Goal: Register for event/course

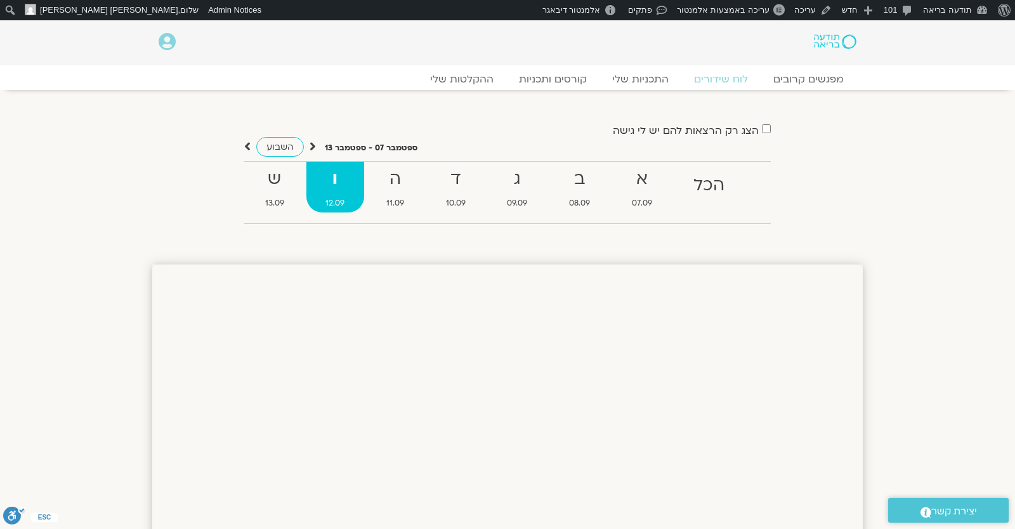
click at [858, 154] on div "הצג רק הרצאות להם יש לי גישה ספטמבר 07 - ספטמבר 13 השבוע להציג אירועים שפתוחים …" at bounding box center [507, 178] width 710 height 112
click at [402, 183] on strong "ה" at bounding box center [395, 179] width 57 height 29
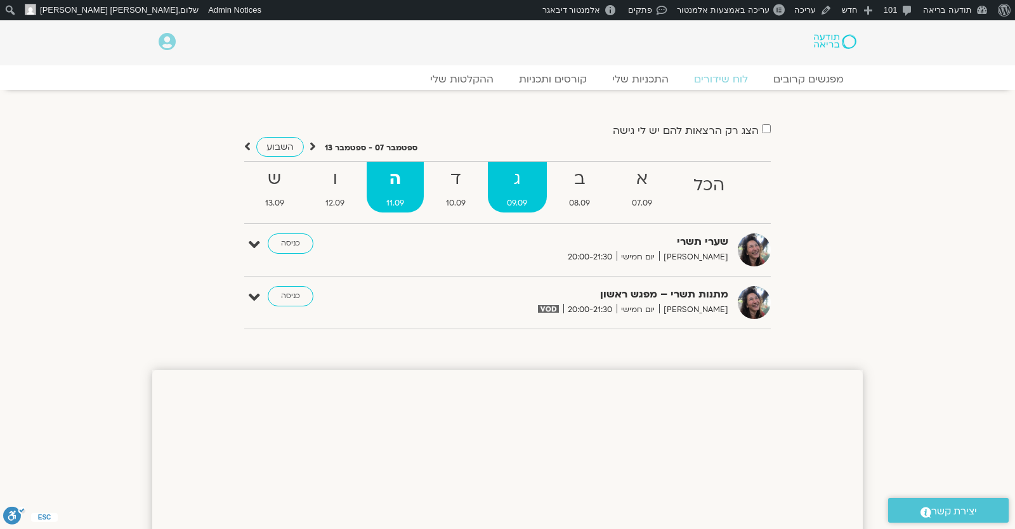
drag, startPoint x: 457, startPoint y: 186, endPoint x: 497, endPoint y: 188, distance: 40.0
click at [457, 186] on strong "ד" at bounding box center [455, 179] width 59 height 29
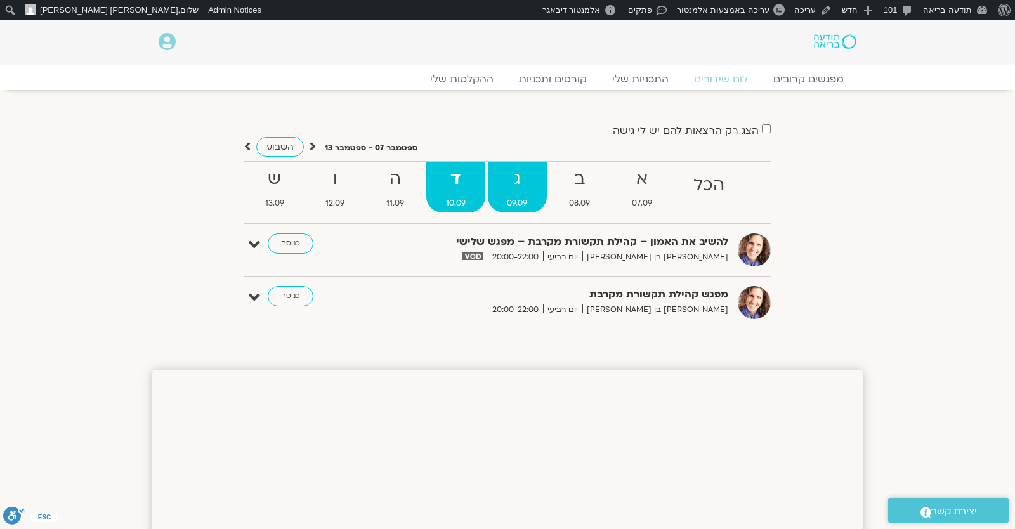
click at [509, 189] on strong "ג" at bounding box center [518, 179] width 60 height 29
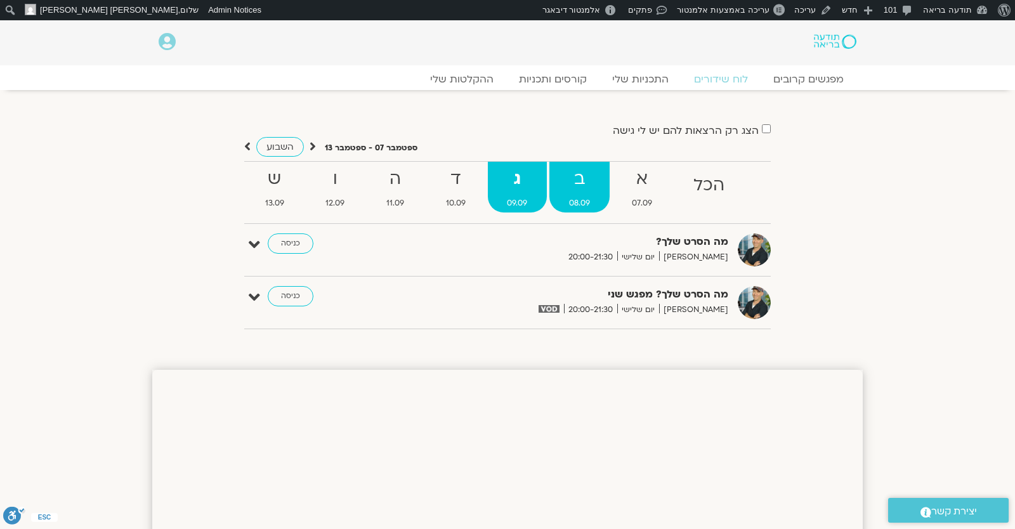
click at [573, 192] on strong "ב" at bounding box center [579, 179] width 60 height 29
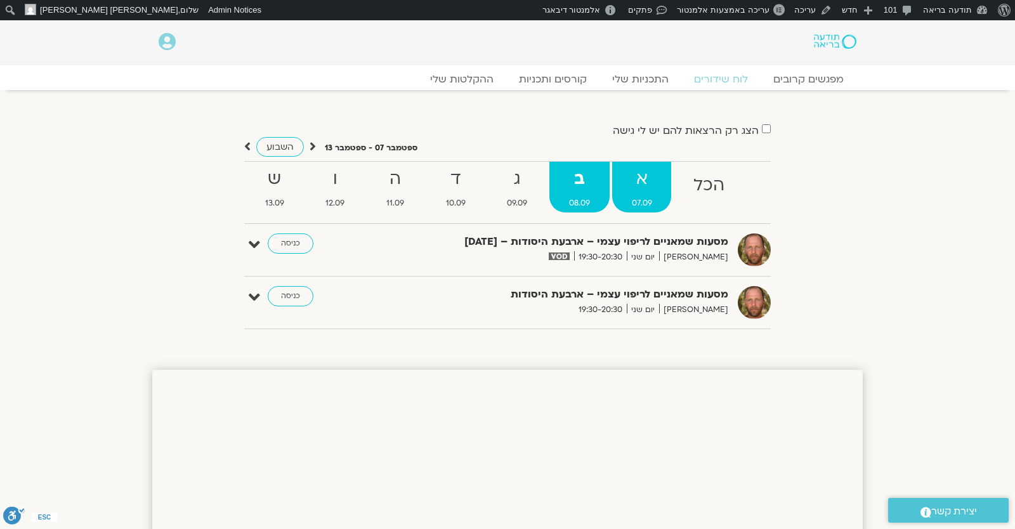
click at [644, 185] on strong "א" at bounding box center [642, 179] width 60 height 29
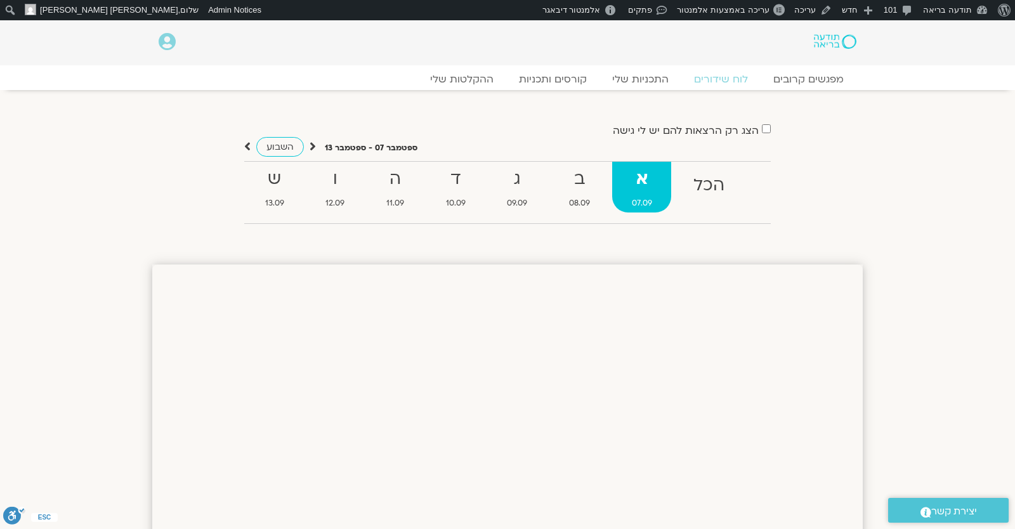
click at [665, 185] on strong "א" at bounding box center [642, 179] width 60 height 29
click at [245, 141] on icon at bounding box center [247, 146] width 6 height 13
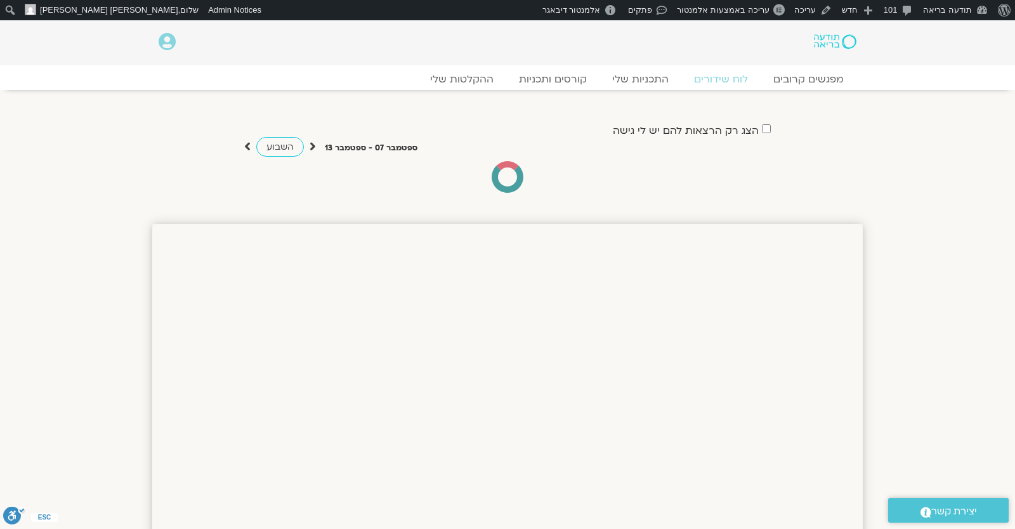
click at [509, 135] on div "הצג רק הרצאות להם יש לי גישה" at bounding box center [507, 130] width 526 height 17
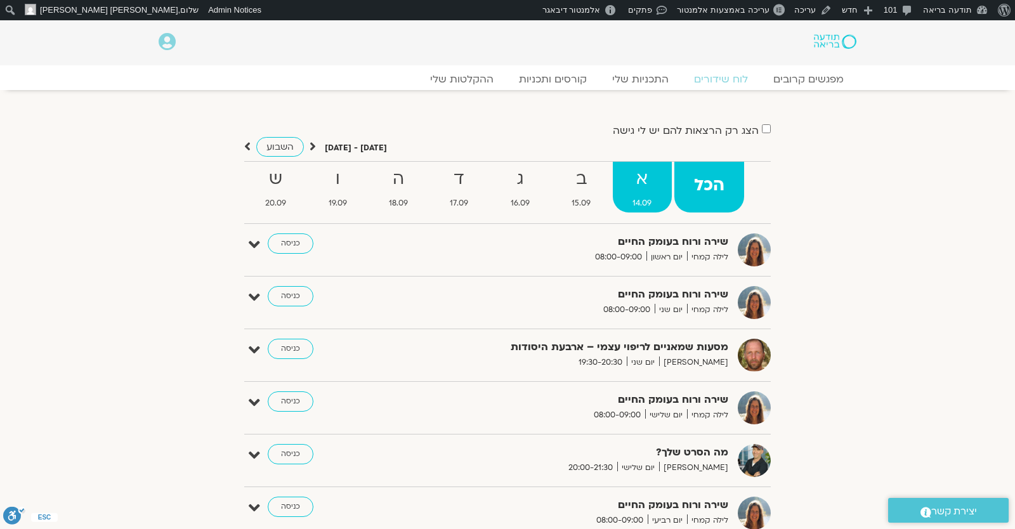
click at [637, 179] on strong "א" at bounding box center [642, 179] width 58 height 29
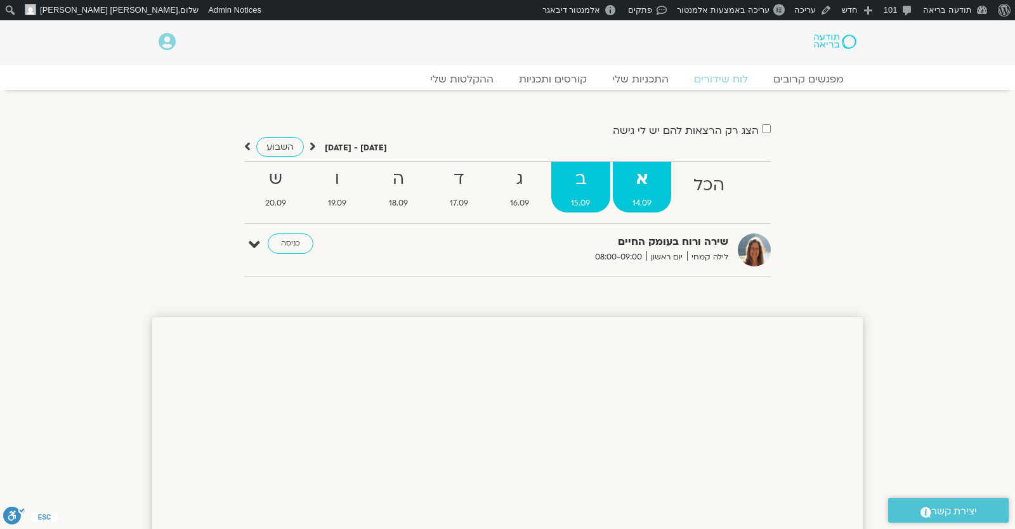
click at [554, 177] on strong "ב" at bounding box center [580, 179] width 58 height 29
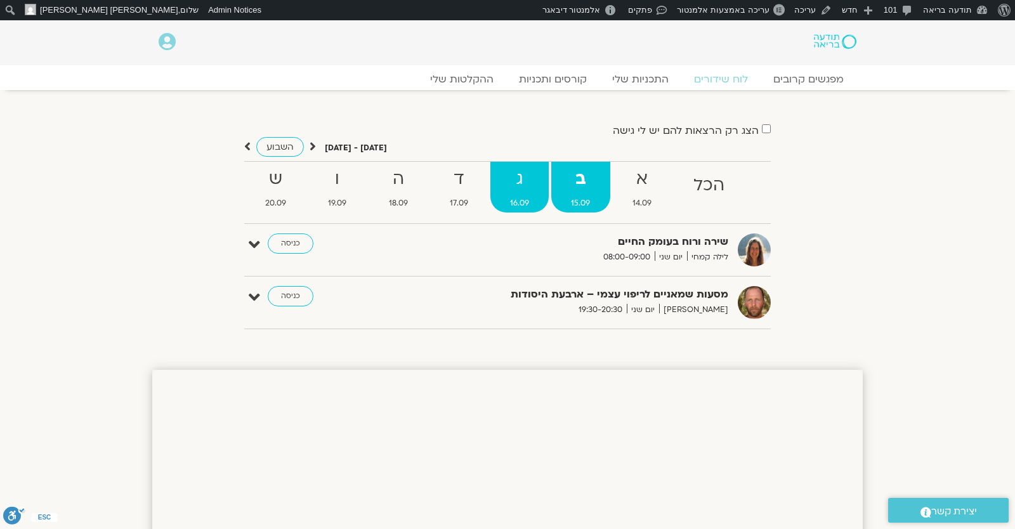
click at [518, 173] on strong "ג" at bounding box center [519, 179] width 58 height 29
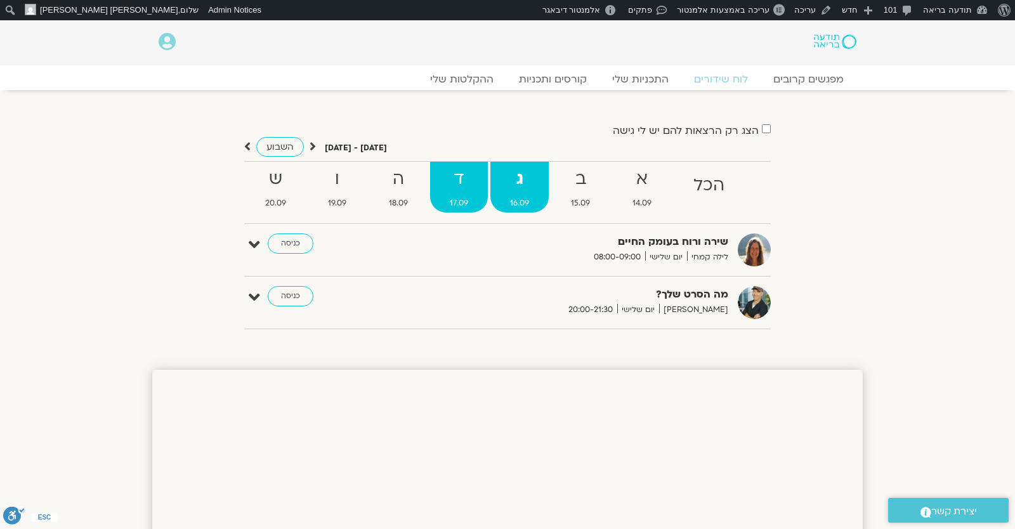
click at [460, 173] on strong "ד" at bounding box center [459, 179] width 58 height 29
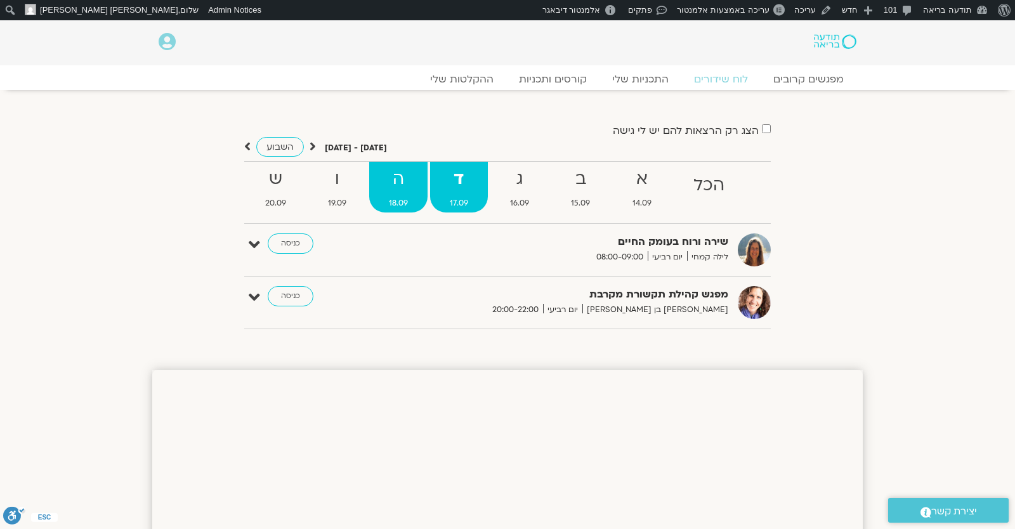
click at [398, 173] on strong "ה" at bounding box center [398, 179] width 58 height 29
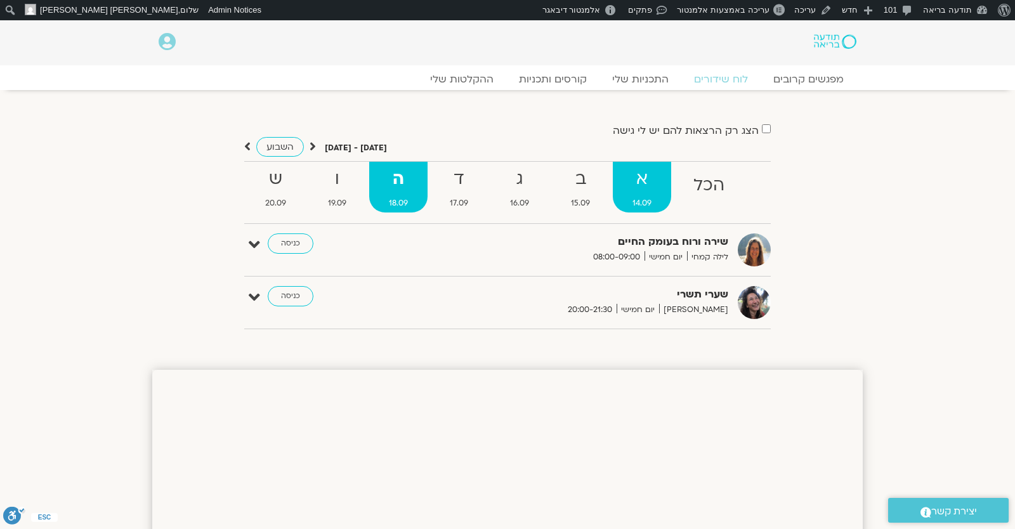
click at [660, 182] on strong "א" at bounding box center [642, 179] width 58 height 29
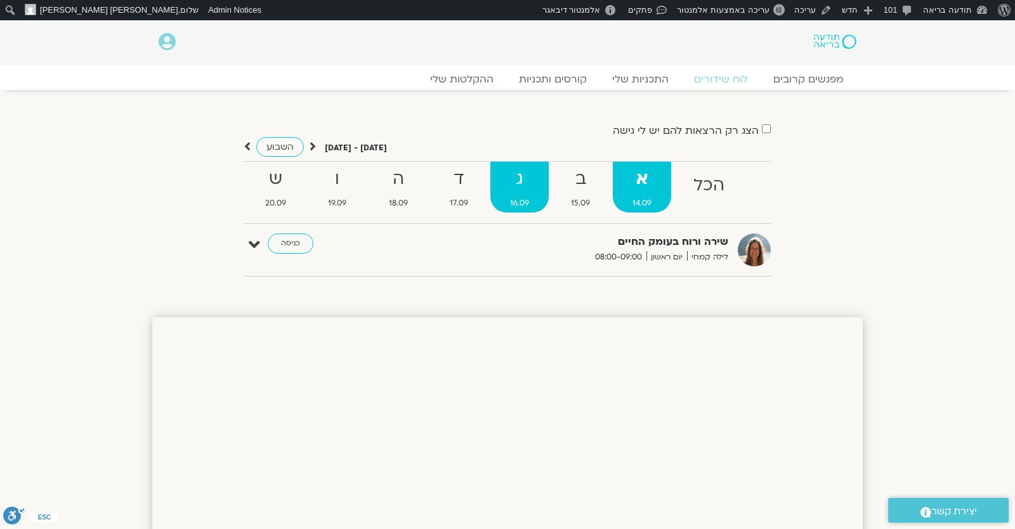
click at [516, 175] on strong "ג" at bounding box center [519, 179] width 58 height 29
click at [625, 176] on strong "א" at bounding box center [642, 179] width 58 height 29
click at [579, 220] on ul "הכל א 14.09 ב 15.09 ג 16.09 ד 17.09 ה 18.09 ו 19.09 ש 20.09" at bounding box center [507, 192] width 526 height 63
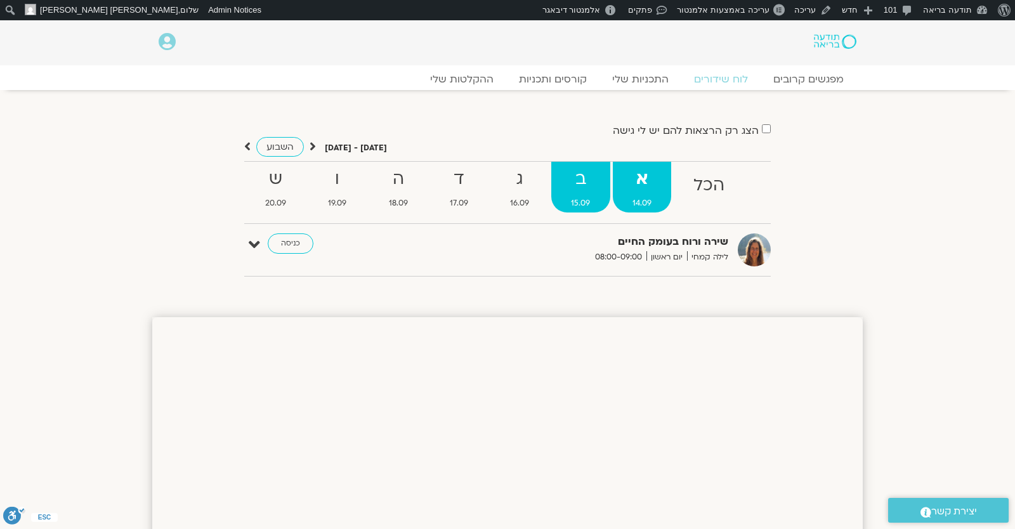
click at [582, 199] on span "15.09" at bounding box center [580, 203] width 58 height 13
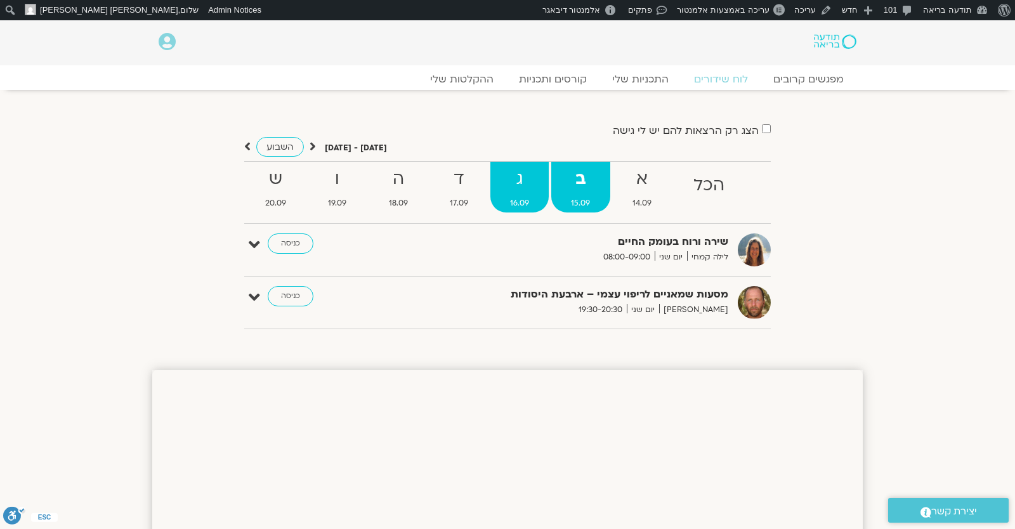
click at [506, 192] on strong "ג" at bounding box center [519, 179] width 58 height 29
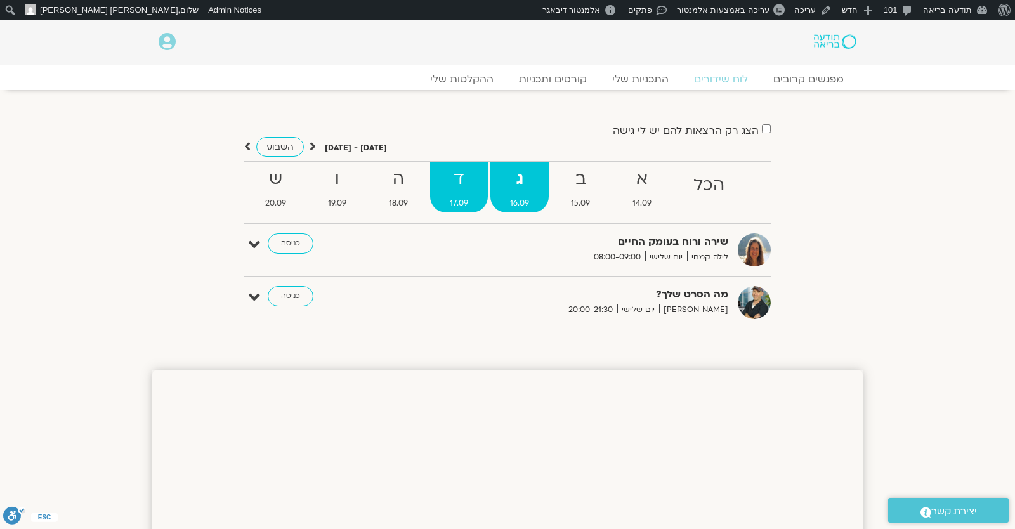
click at [433, 182] on strong "ד" at bounding box center [459, 179] width 58 height 29
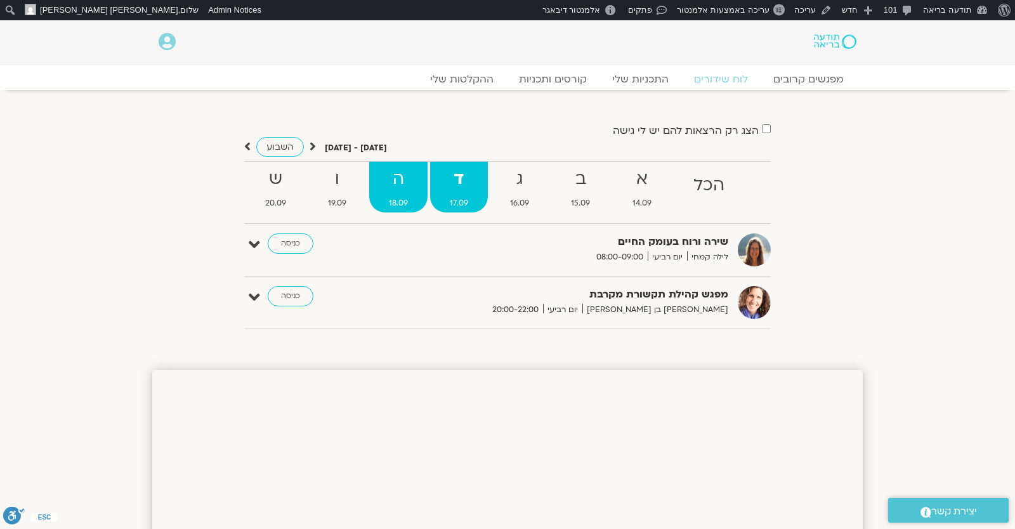
click at [386, 186] on strong "ה" at bounding box center [398, 179] width 58 height 29
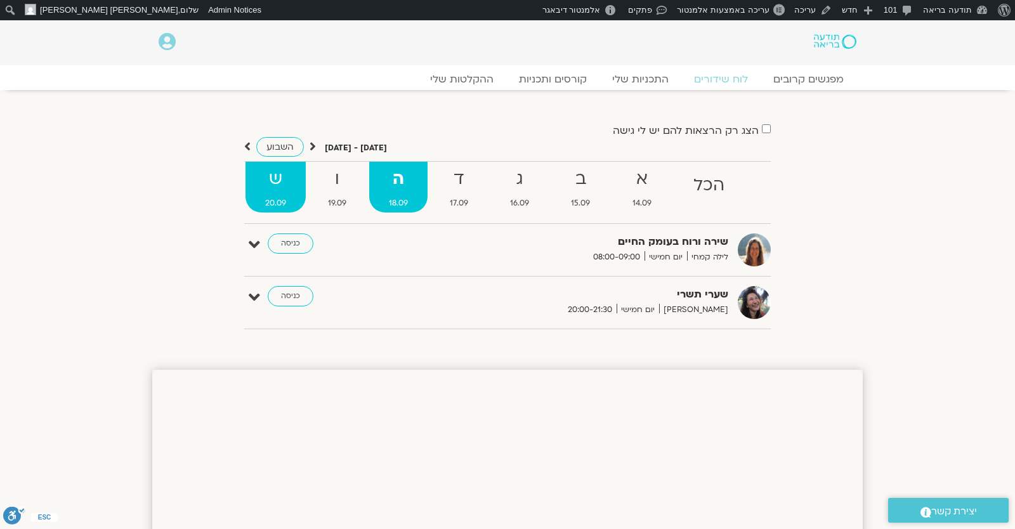
click at [292, 173] on strong "ש" at bounding box center [275, 179] width 60 height 29
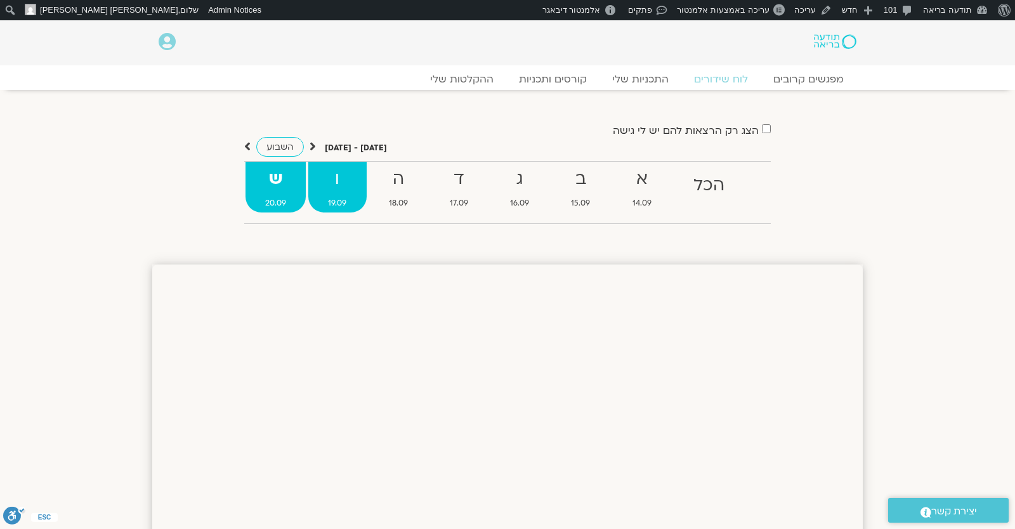
drag, startPoint x: 272, startPoint y: 183, endPoint x: 365, endPoint y: 191, distance: 93.6
click at [280, 183] on strong "ש" at bounding box center [275, 179] width 60 height 29
click at [366, 191] on strong "ו" at bounding box center [337, 179] width 58 height 29
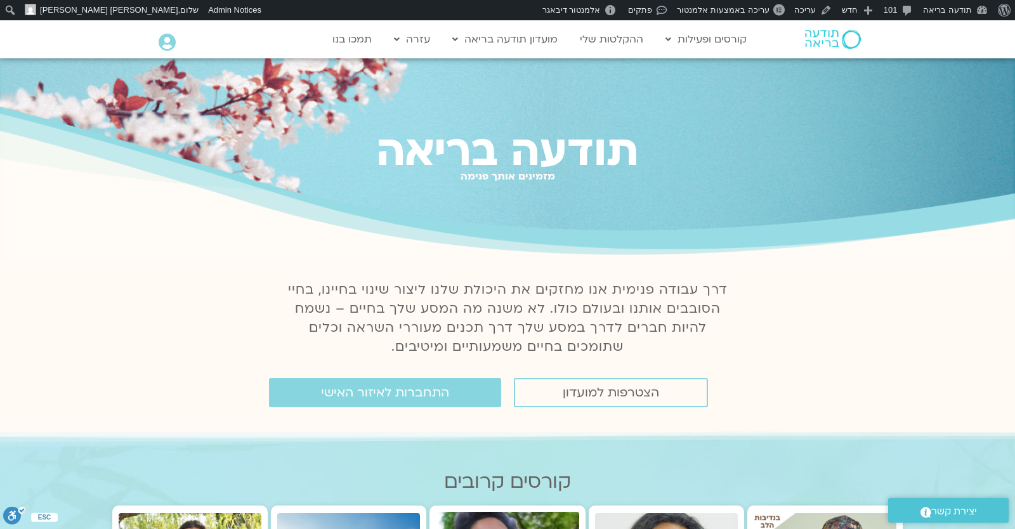
click at [177, 48] on div "Main Menu אזור אישי הזמנות התנתקות פרטי המורה הוספת אירוע" at bounding box center [212, 44] width 106 height 20
click at [172, 45] on icon at bounding box center [167, 43] width 17 height 18
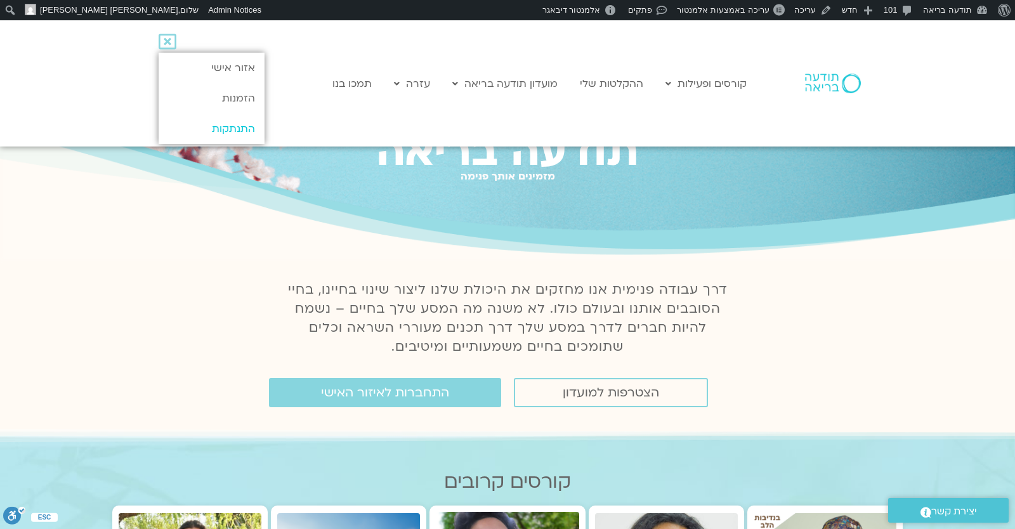
click at [194, 119] on link "התנתקות" at bounding box center [212, 129] width 106 height 30
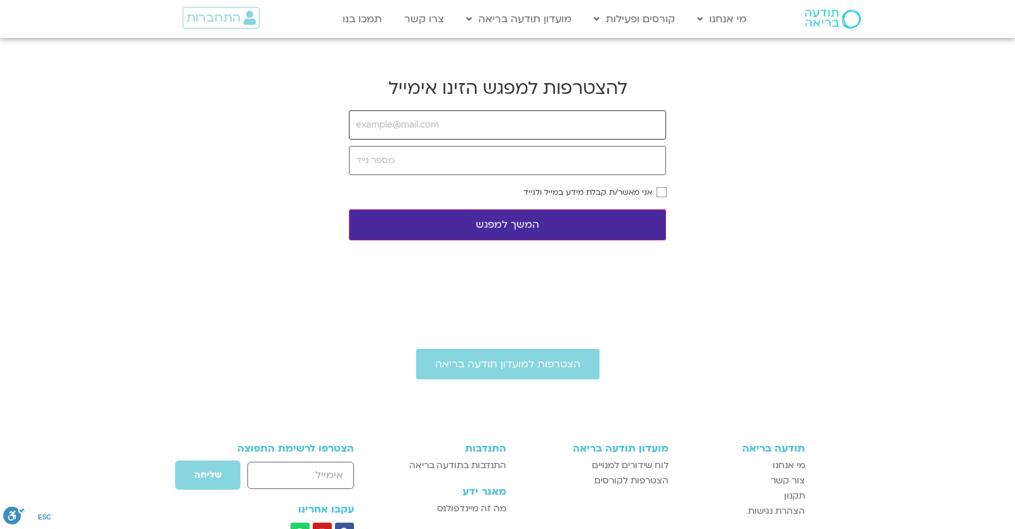
click at [471, 119] on input "email" at bounding box center [507, 124] width 317 height 29
click at [446, 129] on input "email" at bounding box center [507, 124] width 317 height 29
type input "[EMAIL_ADDRESS][DOMAIN_NAME]"
click at [415, 164] on input "tel" at bounding box center [507, 160] width 317 height 29
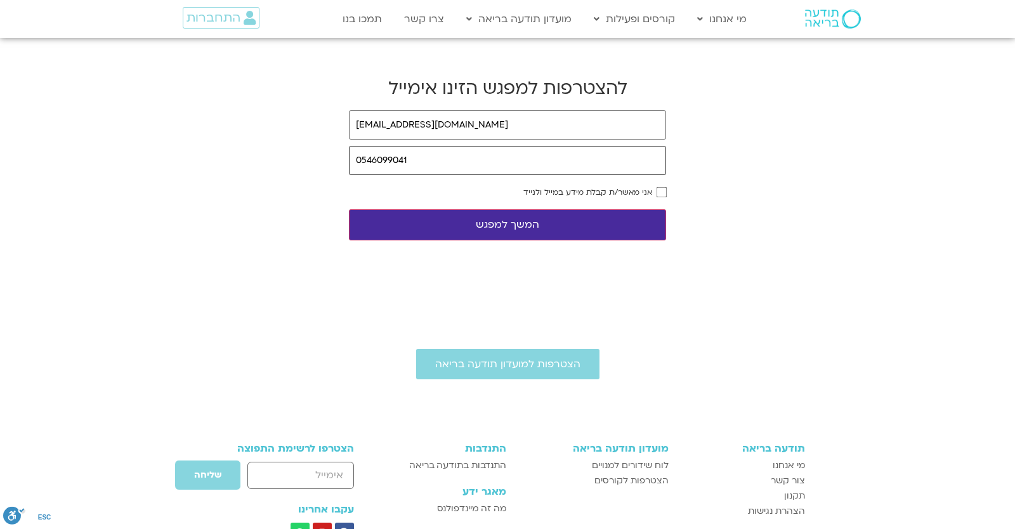
type input "0546099041"
click at [643, 192] on label "אני מאשר/ת קבלת מידע במייל ולנייד" at bounding box center [587, 192] width 129 height 9
click at [614, 222] on button "המשך למפגש" at bounding box center [507, 224] width 317 height 31
click at [376, 112] on input "email" at bounding box center [507, 124] width 317 height 29
click at [386, 133] on input "email" at bounding box center [507, 124] width 317 height 29
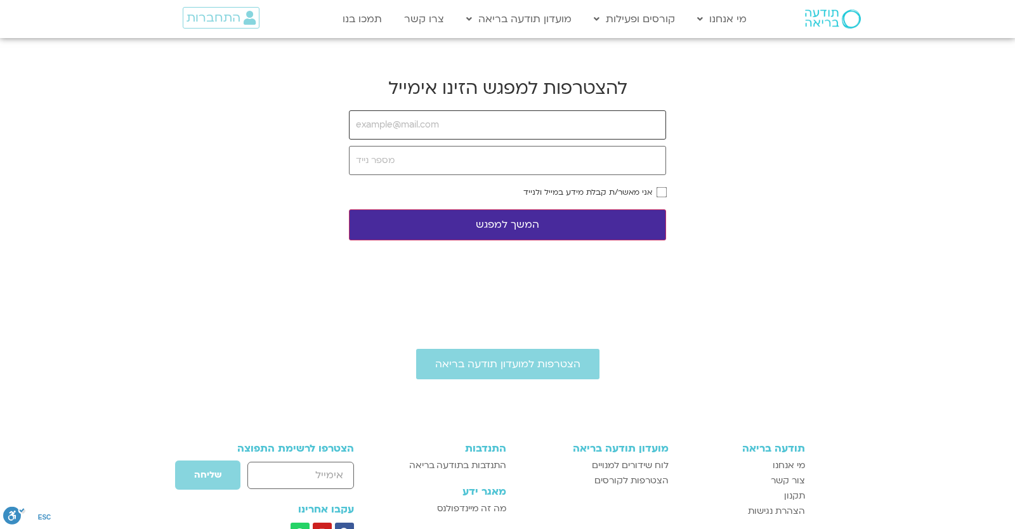
drag, startPoint x: 396, startPoint y: 134, endPoint x: 403, endPoint y: 140, distance: 9.0
click at [397, 134] on input "email" at bounding box center [507, 124] width 317 height 29
click at [397, 140] on input "[EMAIL_ADDRESS][DOMAIN_NAME]" at bounding box center [507, 124] width 317 height 29
type input "[EMAIL_ADDRESS][DOMAIN_NAME]"
click at [273, 170] on body "דלג לתוכן Main Menu מי אנחנו מי אנחנו שאלות נפוצות מנחים ומנחות בתודעה בריאה מה…" at bounding box center [507, 357] width 1015 height 715
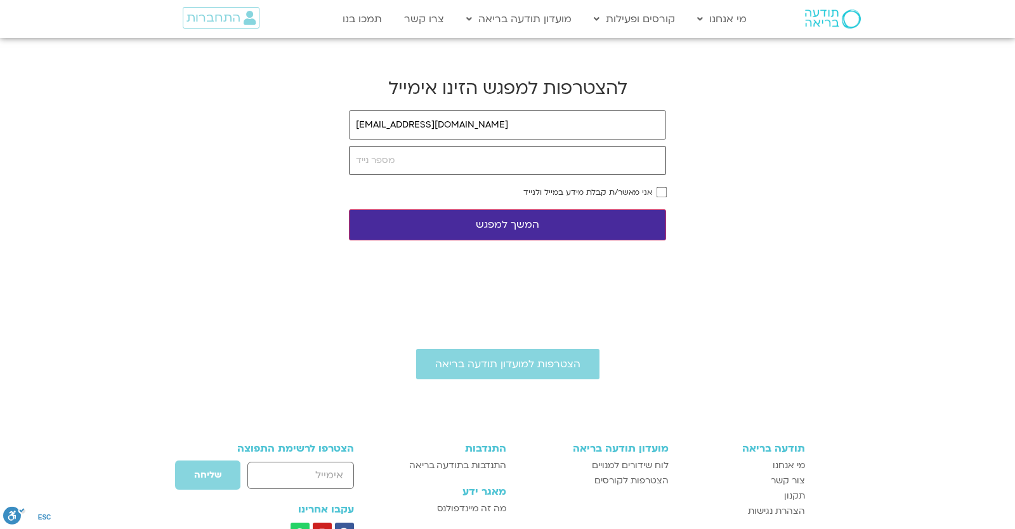
click at [384, 165] on input "tel" at bounding box center [507, 160] width 317 height 29
type input "0546099041"
click at [598, 193] on label "אני מאשר/ת קבלת מידע במייל ולנייד" at bounding box center [587, 192] width 129 height 9
click at [599, 218] on button "המשך למפגש" at bounding box center [507, 224] width 317 height 31
